Goal: Information Seeking & Learning: Compare options

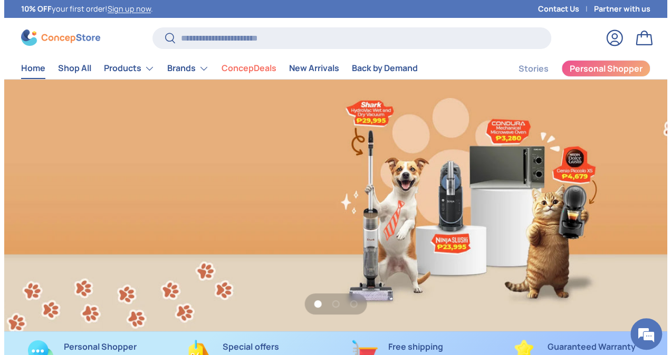
scroll to position [0, 662]
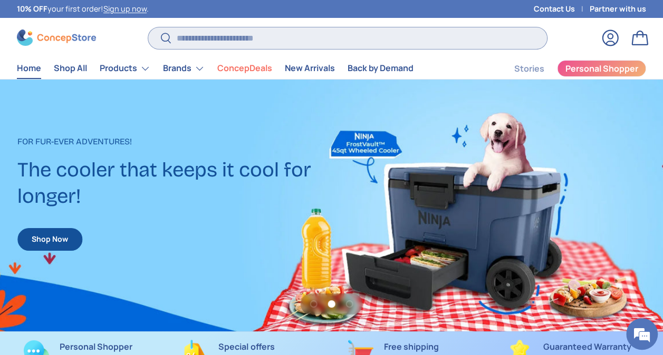
click at [388, 40] on input "Search" at bounding box center [347, 38] width 399 height 22
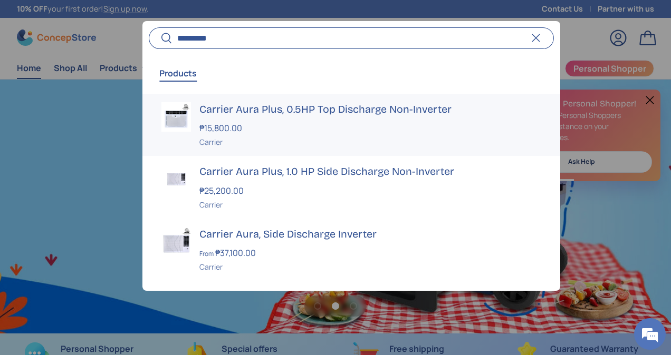
scroll to position [0, 1341]
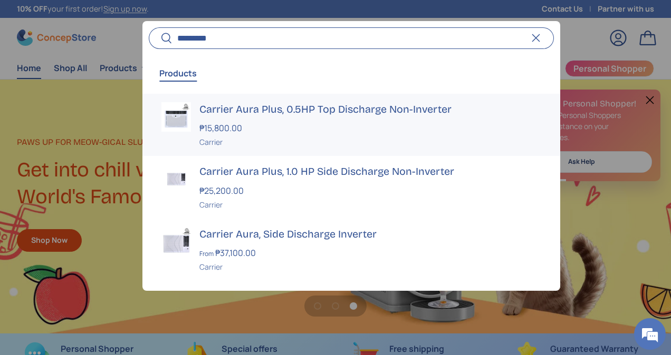
type input "*********"
click at [396, 128] on div "₱15,800.00" at bounding box center [369, 128] width 341 height 13
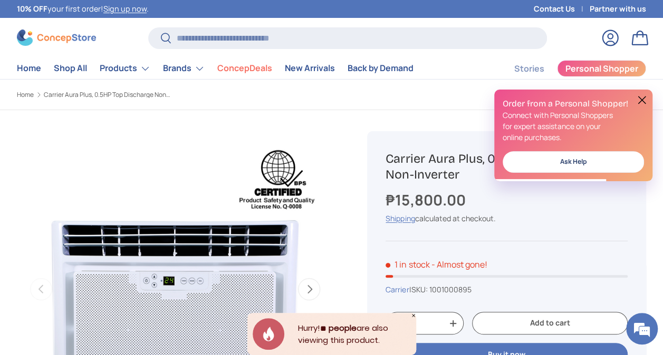
copy h1 "Carrier Aura Plus, 0.5HP Top Discharge Non-Inverter"
drag, startPoint x: 467, startPoint y: 181, endPoint x: 384, endPoint y: 161, distance: 85.2
click at [384, 161] on div "Carrier Aura Plus, 0.5HP Top Discharge Non-Inverter ₱15,800.00 Unit price / Una…" at bounding box center [506, 302] width 279 height 342
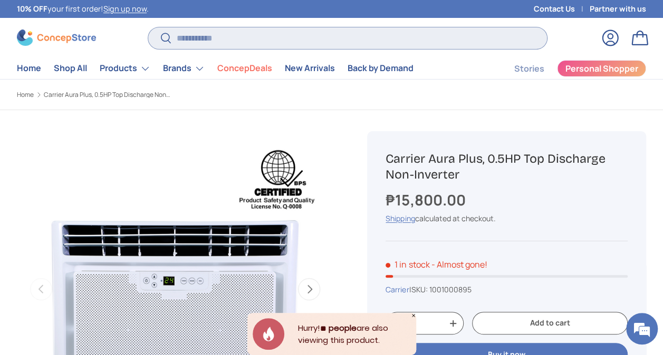
click at [296, 33] on input "Search" at bounding box center [347, 38] width 399 height 22
paste input "**********"
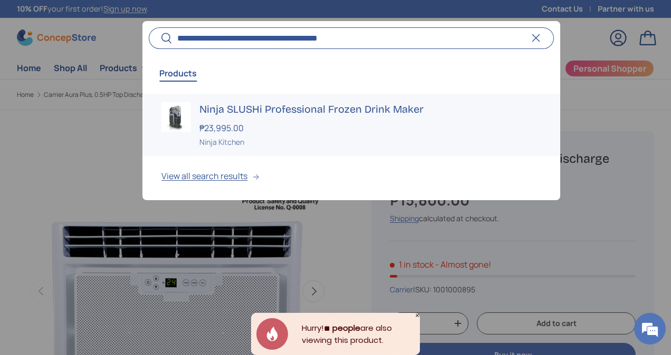
type input "**********"
click at [290, 108] on h3 "Ninja SLUSHi Professional Frozen Drink Maker" at bounding box center [369, 109] width 341 height 15
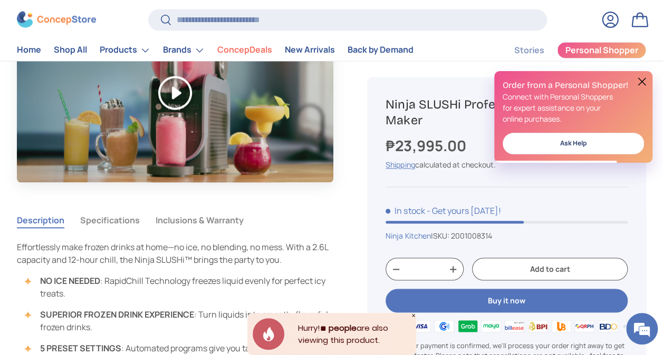
scroll to position [791, 0]
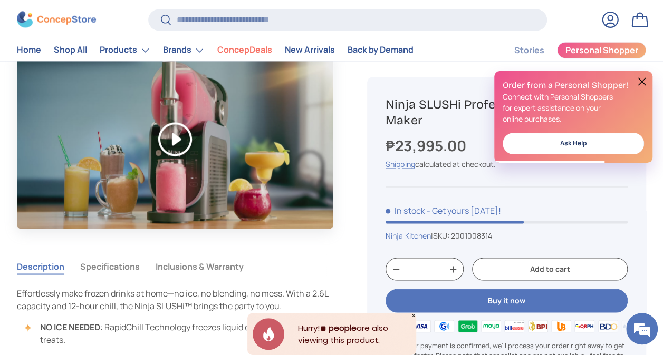
click at [105, 269] on button "Specifications" at bounding box center [110, 266] width 60 height 24
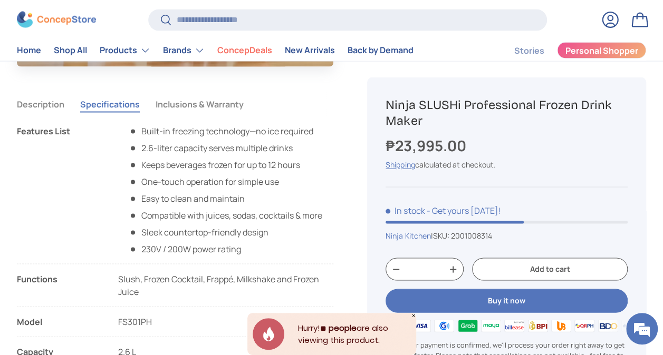
scroll to position [896, 0]
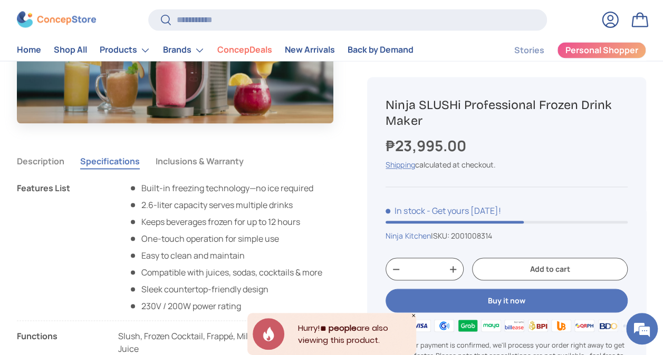
click at [232, 159] on button "Inclusions & Warranty" at bounding box center [200, 161] width 88 height 24
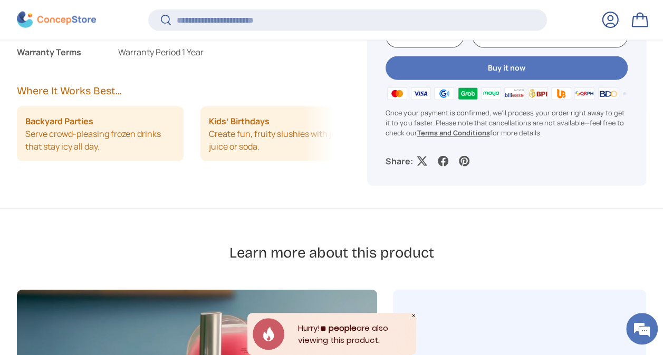
scroll to position [1263, 0]
